Goal: Transaction & Acquisition: Purchase product/service

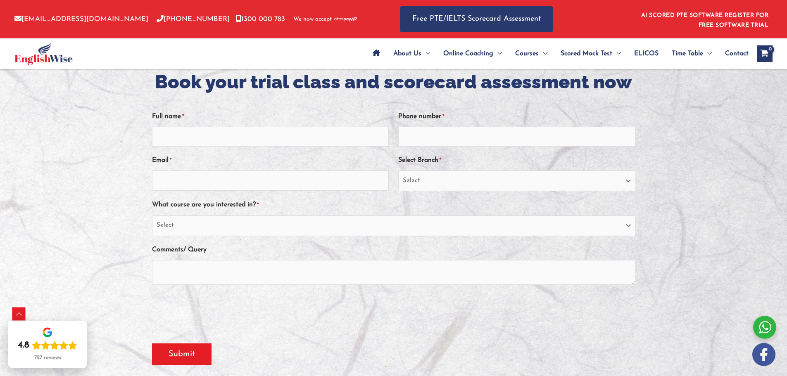
scroll to position [187, 0]
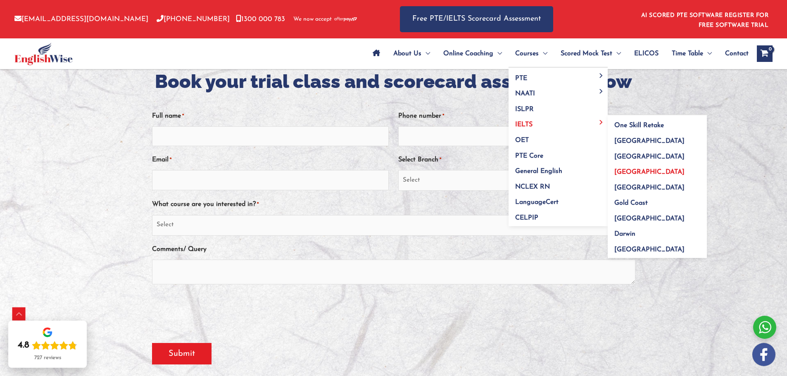
click at [627, 173] on span "[GEOGRAPHIC_DATA]" at bounding box center [649, 172] width 70 height 7
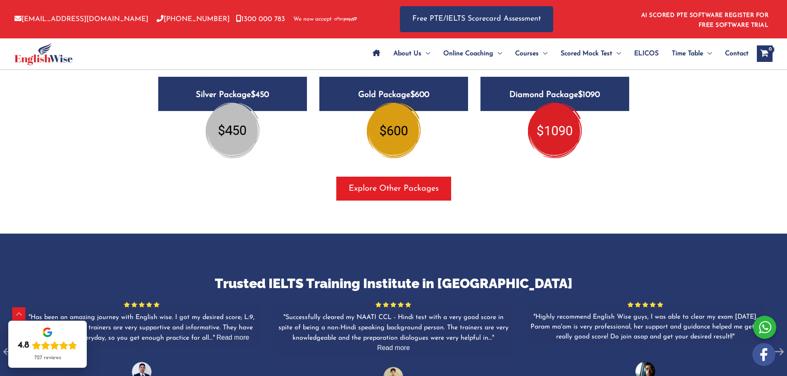
scroll to position [1039, 0]
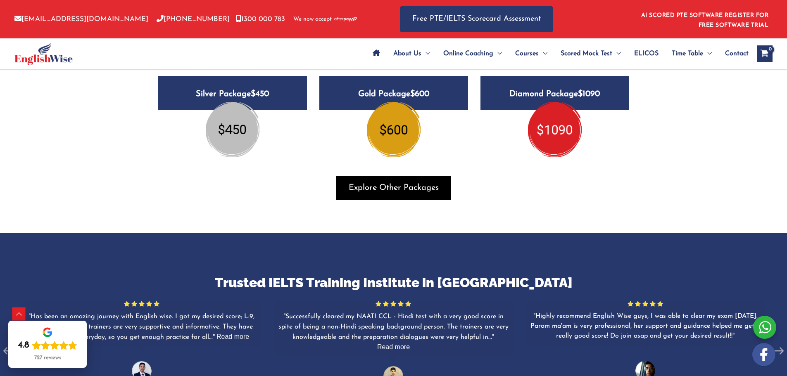
click at [348, 189] on span "button" at bounding box center [393, 188] width 115 height 24
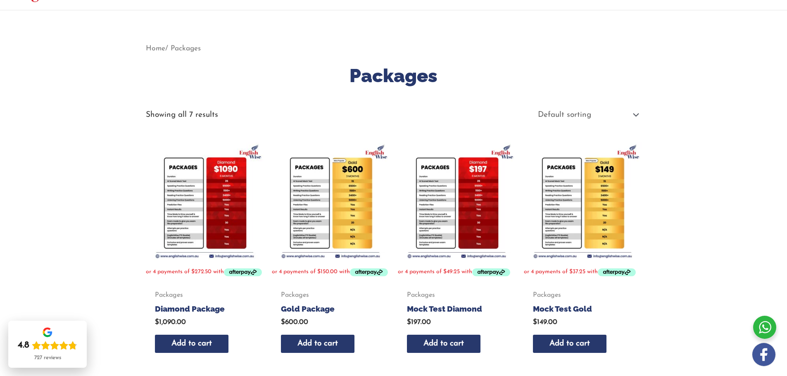
click at [361, 202] on img at bounding box center [331, 201] width 118 height 118
